Goal: Information Seeking & Learning: Learn about a topic

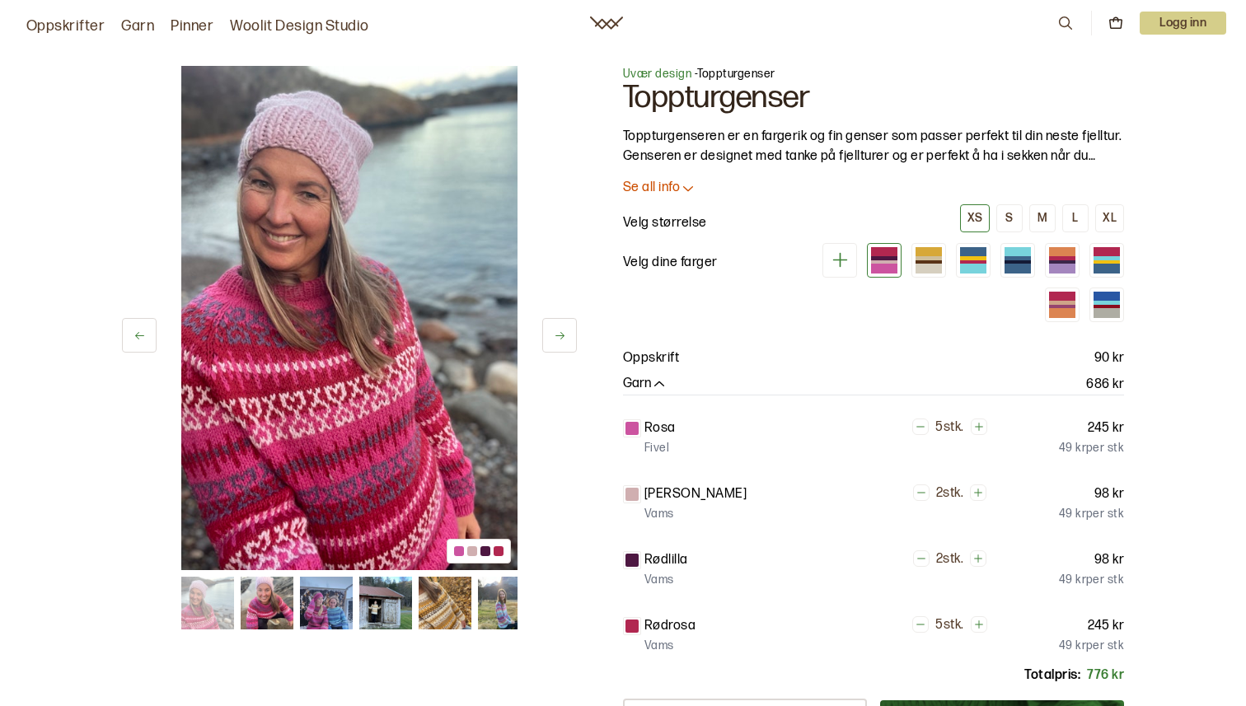
click at [669, 72] on span "Uvær design" at bounding box center [657, 74] width 68 height 14
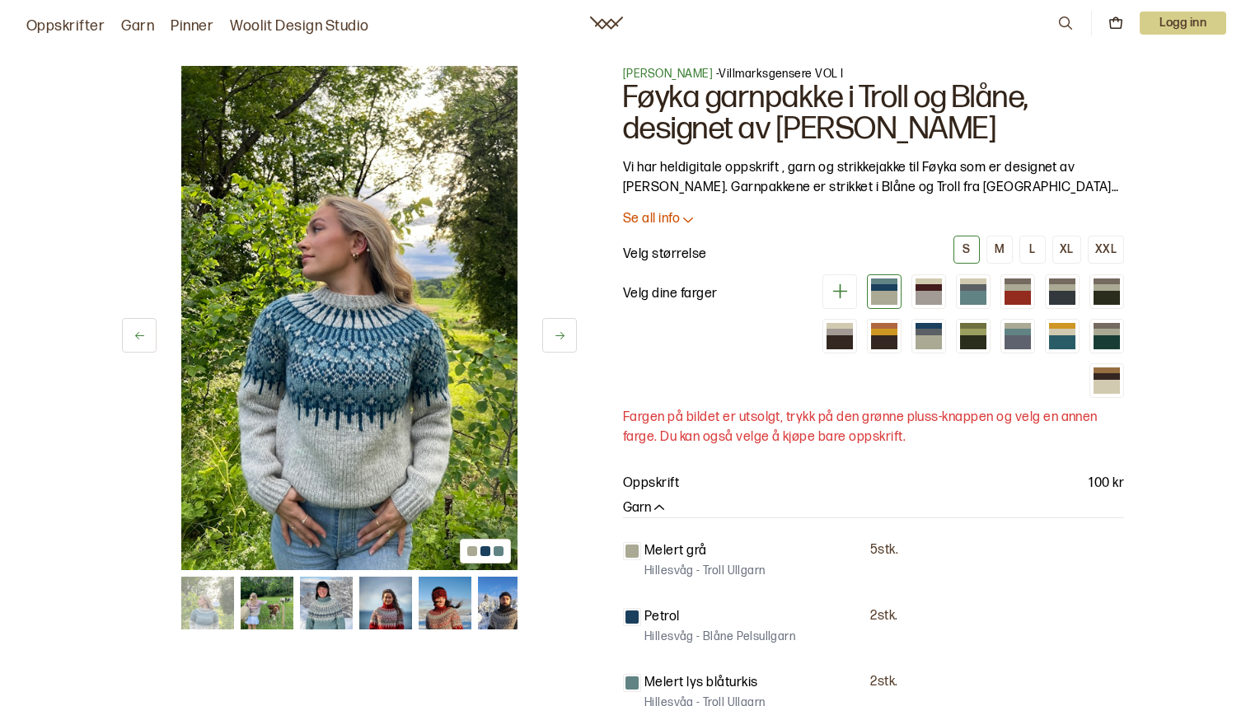
click at [660, 77] on span "[PERSON_NAME]" at bounding box center [668, 74] width 90 height 14
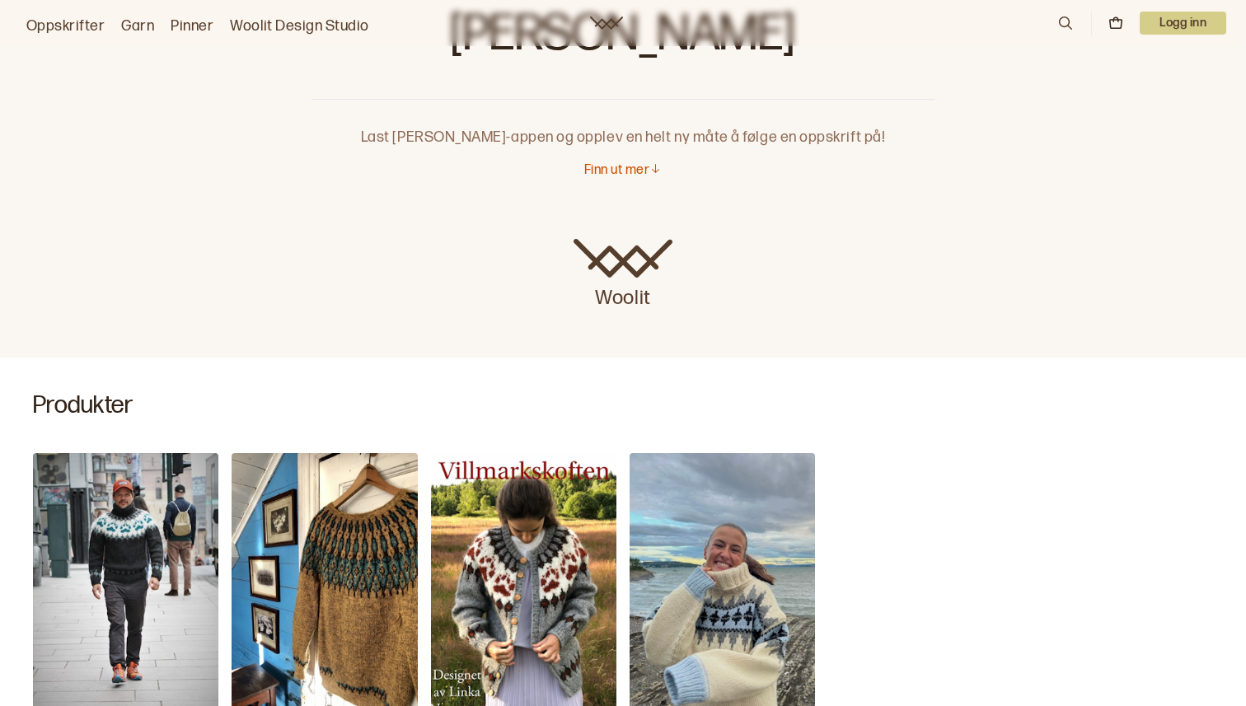
click at [612, 171] on p "Finn ut mer" at bounding box center [616, 170] width 65 height 17
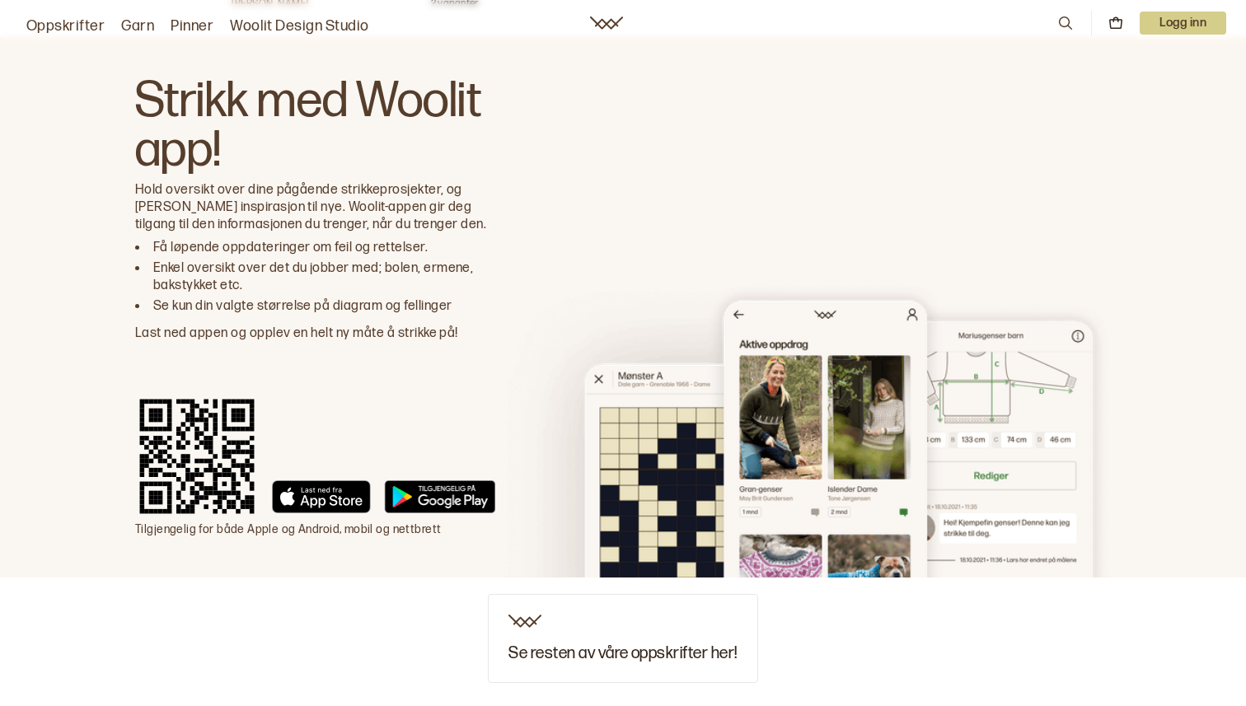
scroll to position [3886, 0]
